Goal: Contribute content

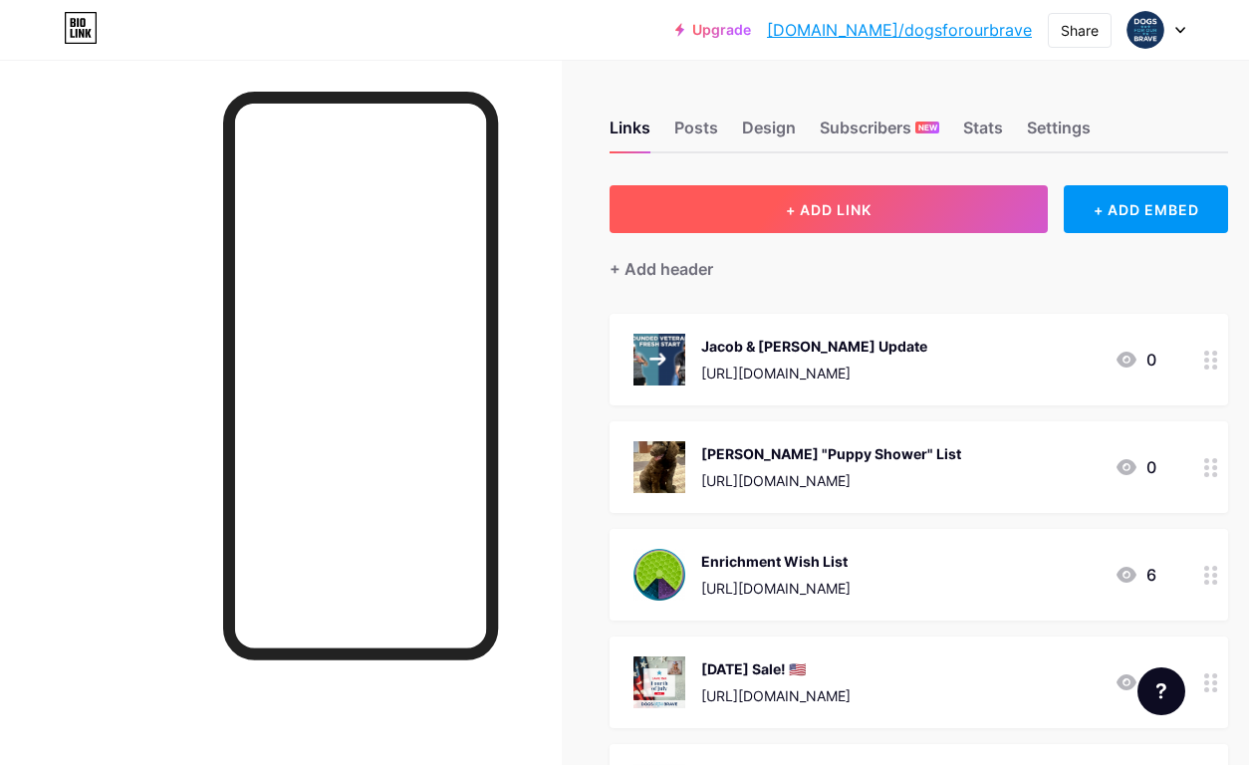
click at [793, 203] on span "+ ADD LINK" at bounding box center [829, 209] width 86 height 17
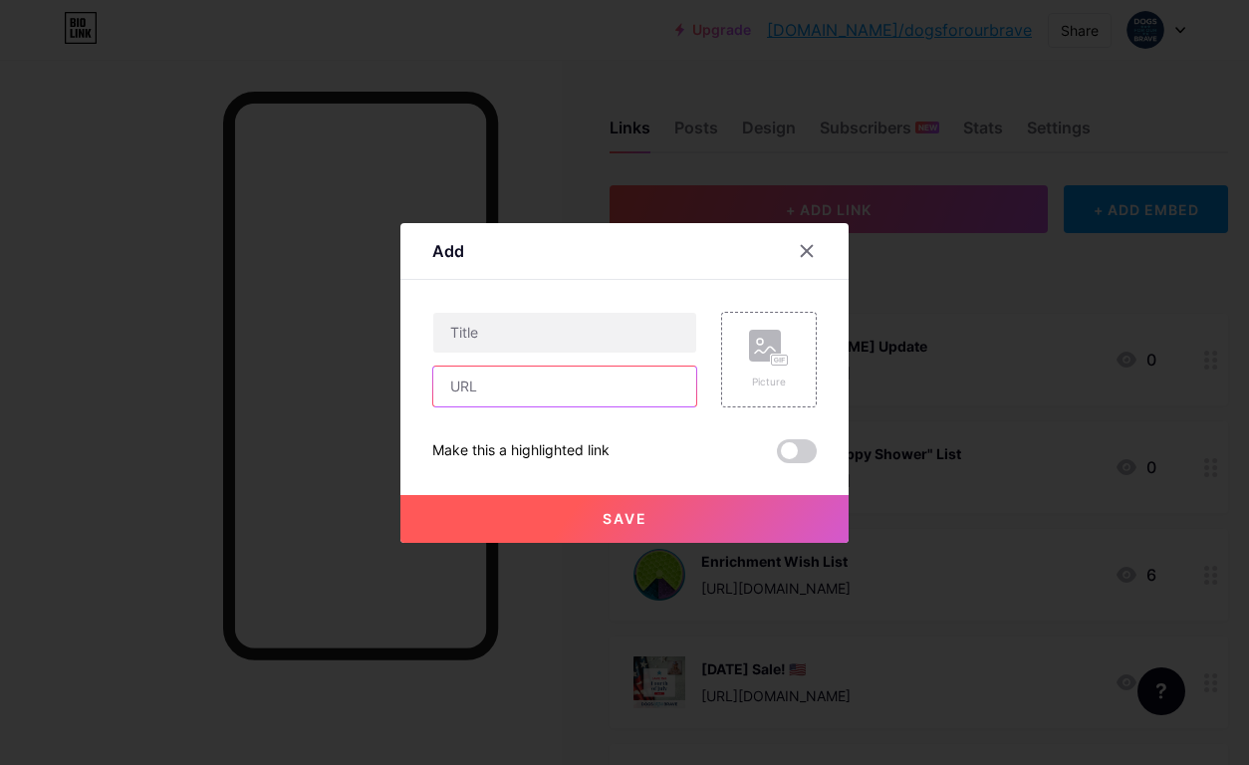
click at [492, 387] on input "text" at bounding box center [564, 387] width 263 height 40
paste input "[URL][DOMAIN_NAME]"
type input "[URL][DOMAIN_NAME]"
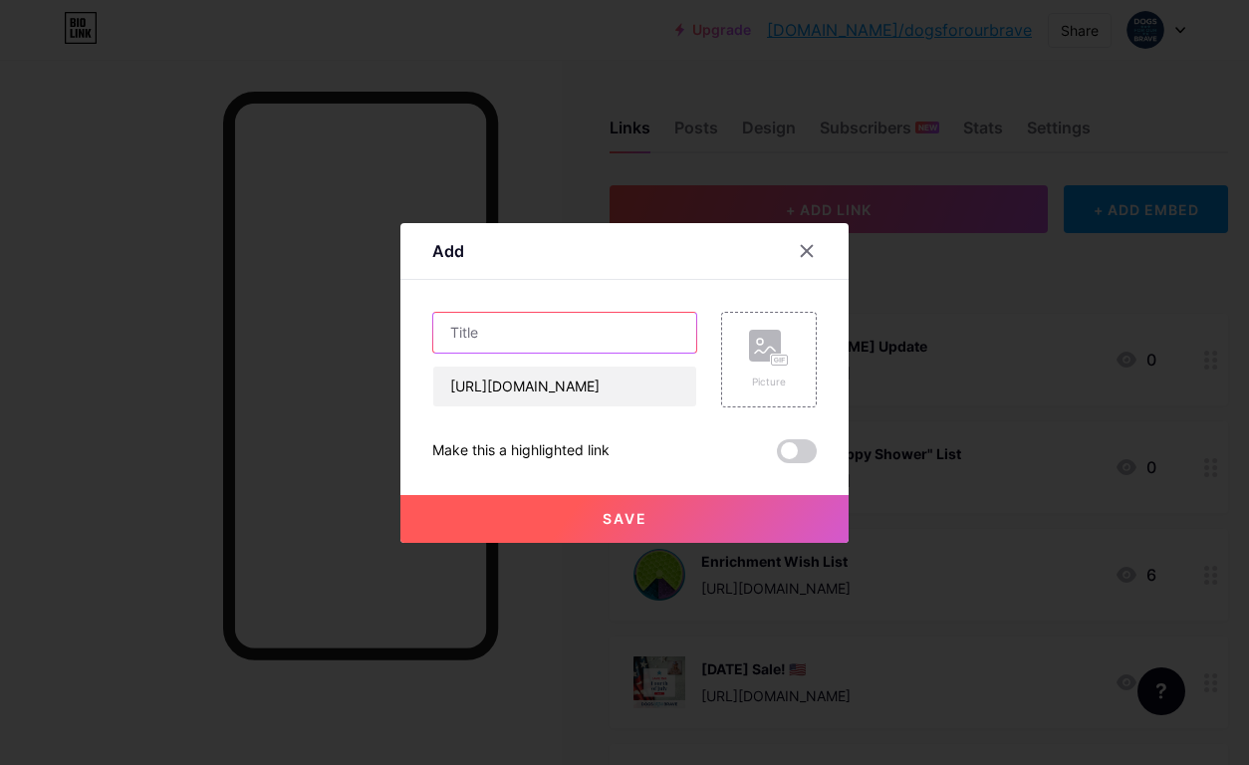
click at [504, 340] on input "text" at bounding box center [564, 333] width 263 height 40
click at [771, 354] on rect at bounding box center [780, 360] width 18 height 12
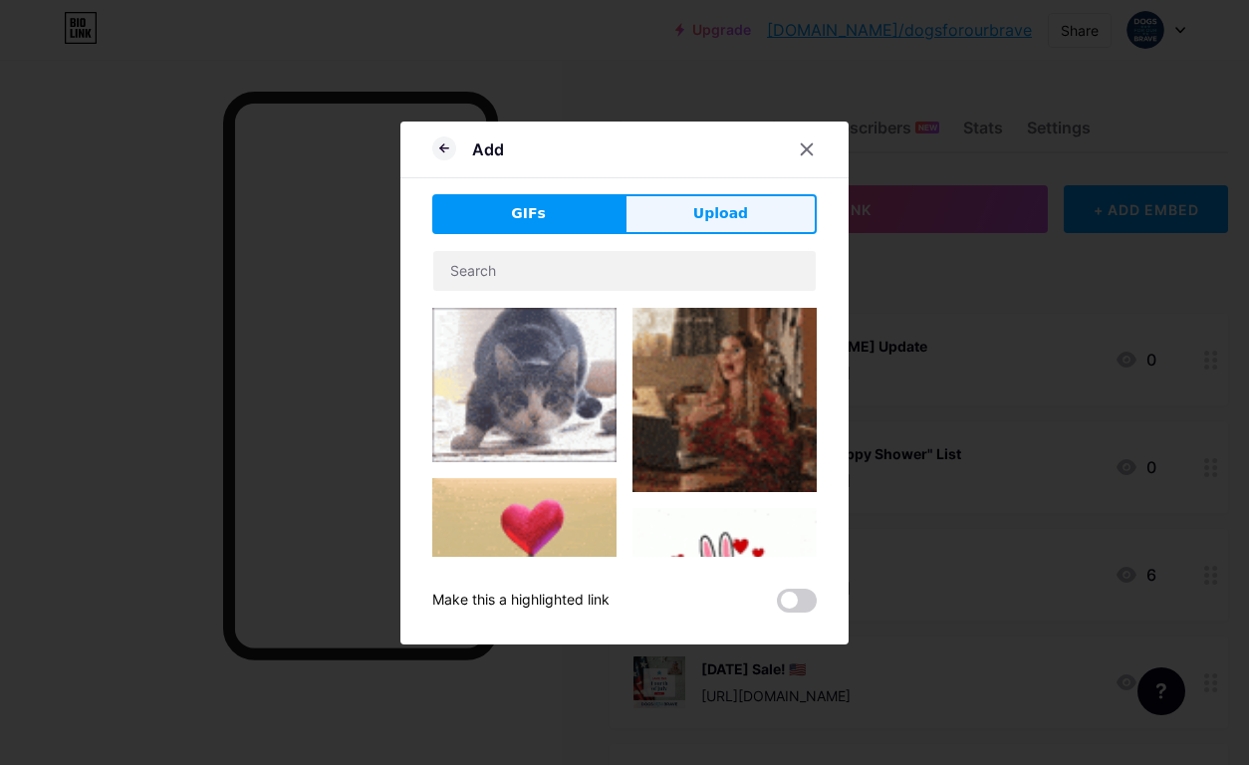
click at [741, 212] on span "Upload" at bounding box center [720, 213] width 55 height 21
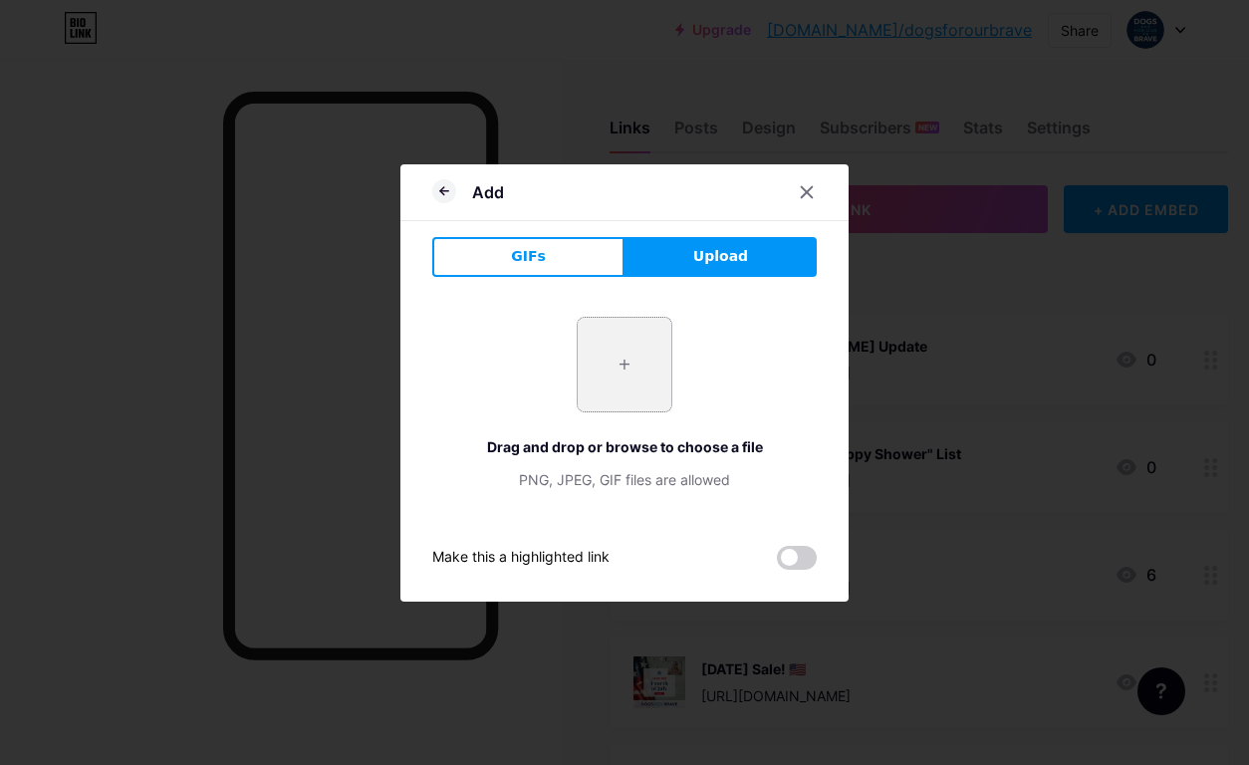
click at [622, 370] on input "file" at bounding box center [625, 365] width 94 height 94
type input "C:\fakepath\2.png"
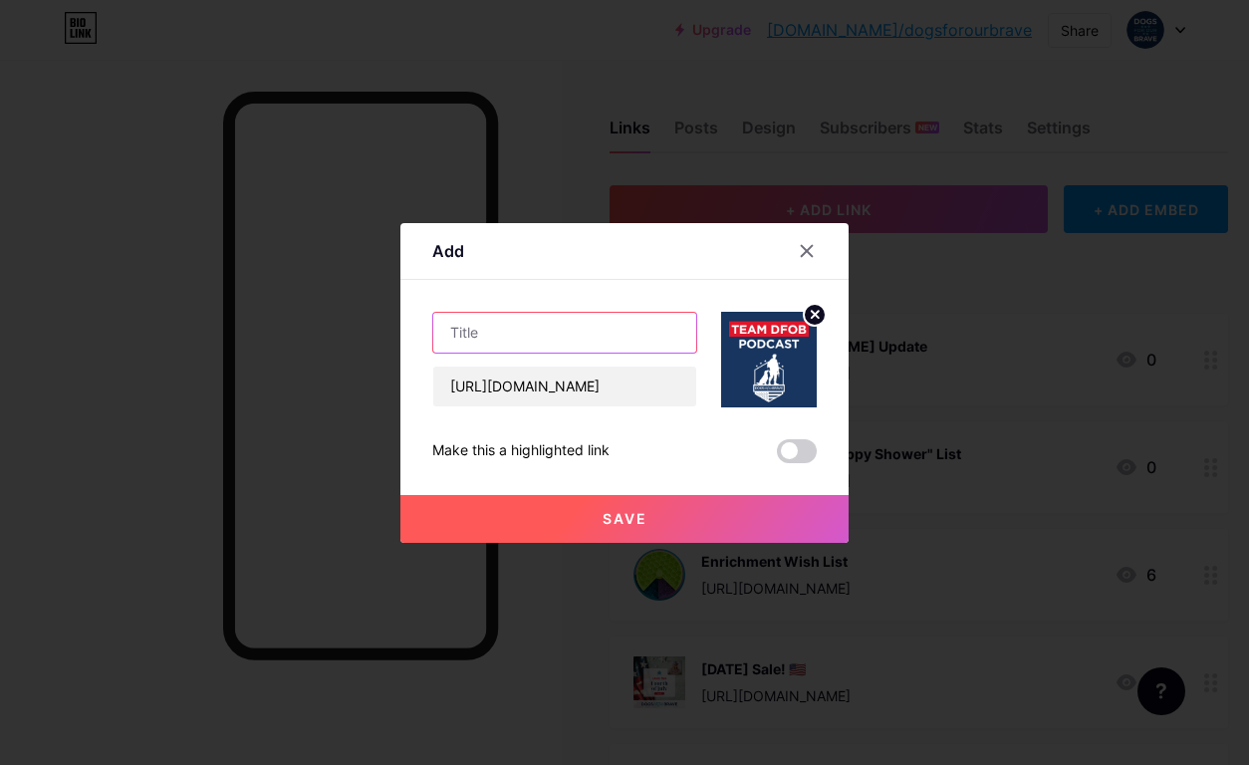
click at [508, 336] on input "text" at bounding box center [564, 333] width 263 height 40
type input "Team DFOB Podcast"
click at [605, 518] on span "Save" at bounding box center [625, 518] width 45 height 17
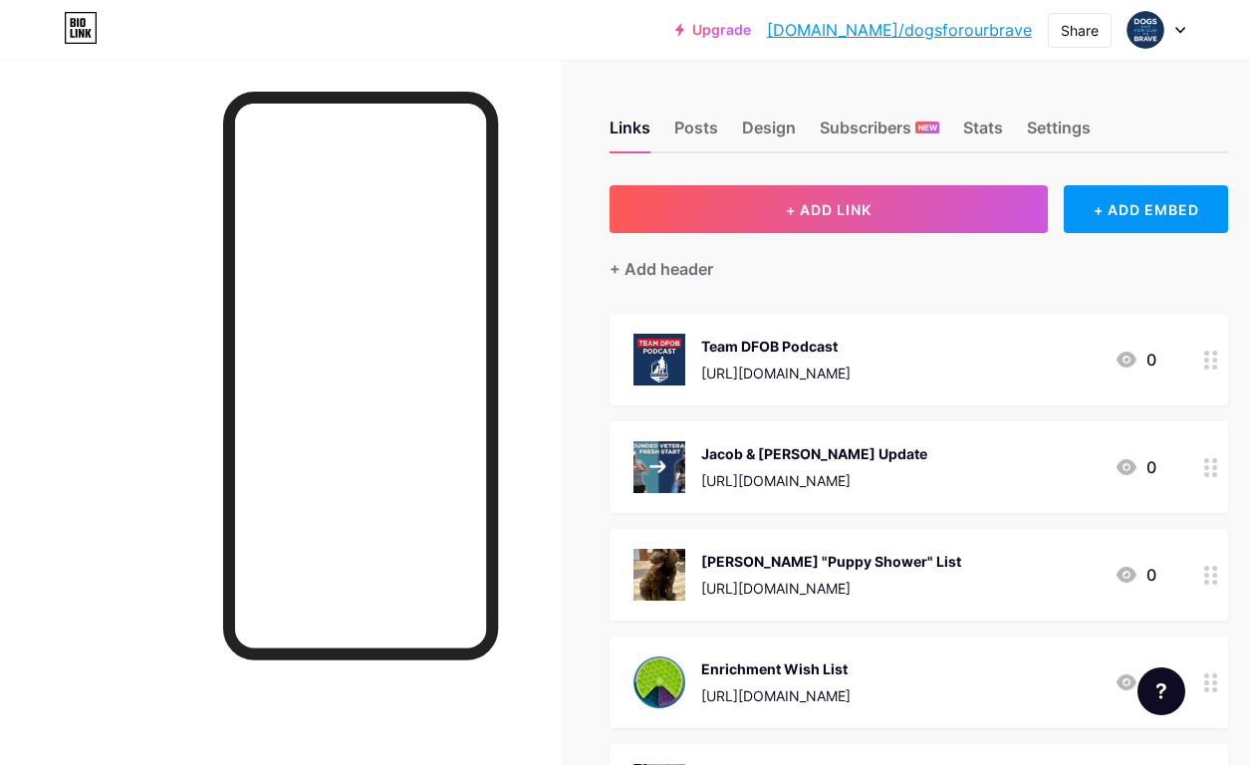
click at [1126, 363] on icon at bounding box center [1127, 360] width 20 height 16
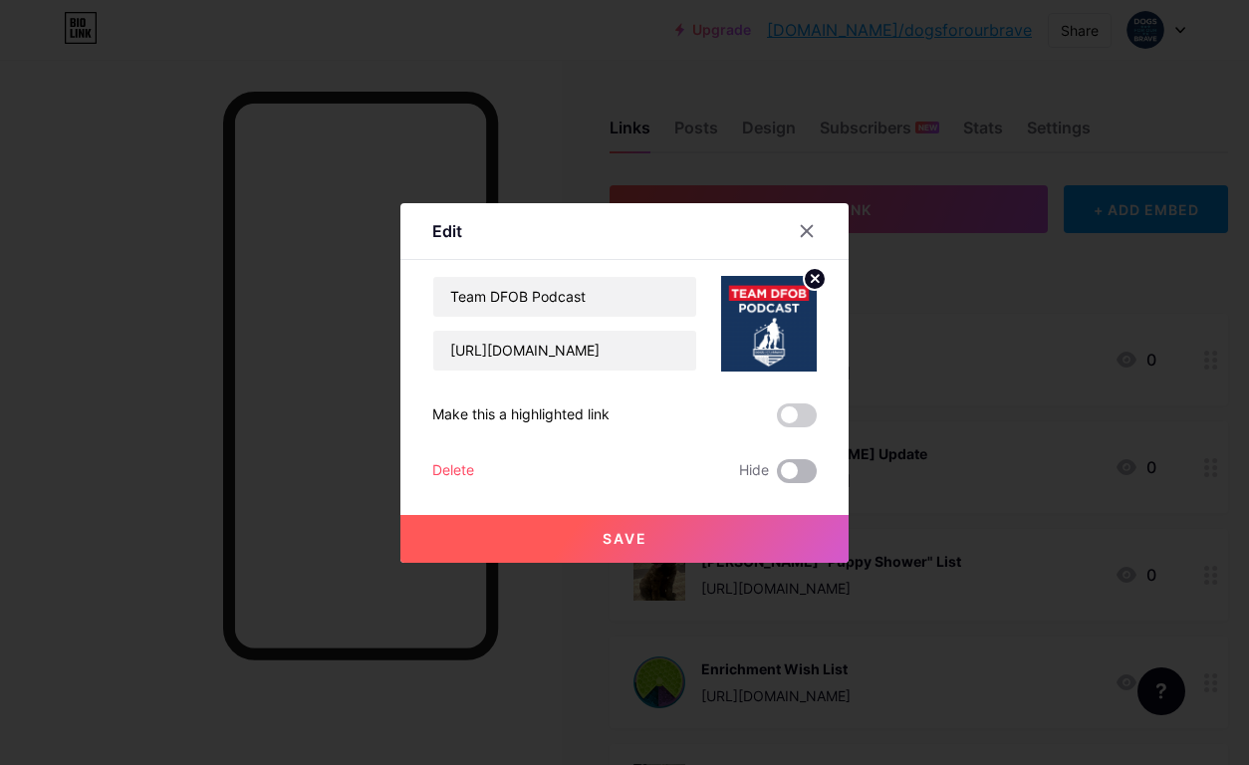
click at [814, 469] on span at bounding box center [797, 471] width 40 height 24
click at [777, 476] on input "checkbox" at bounding box center [777, 476] width 0 height 0
click at [655, 540] on button "Save" at bounding box center [624, 539] width 448 height 48
